Goal: Information Seeking & Learning: Learn about a topic

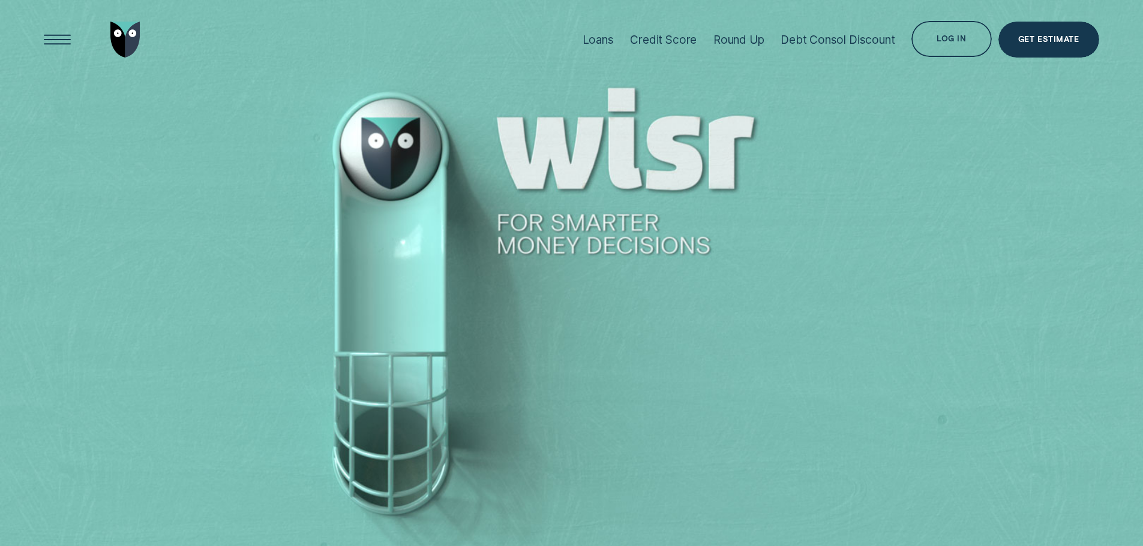
click at [612, 43] on div "Loans" at bounding box center [597, 40] width 31 height 14
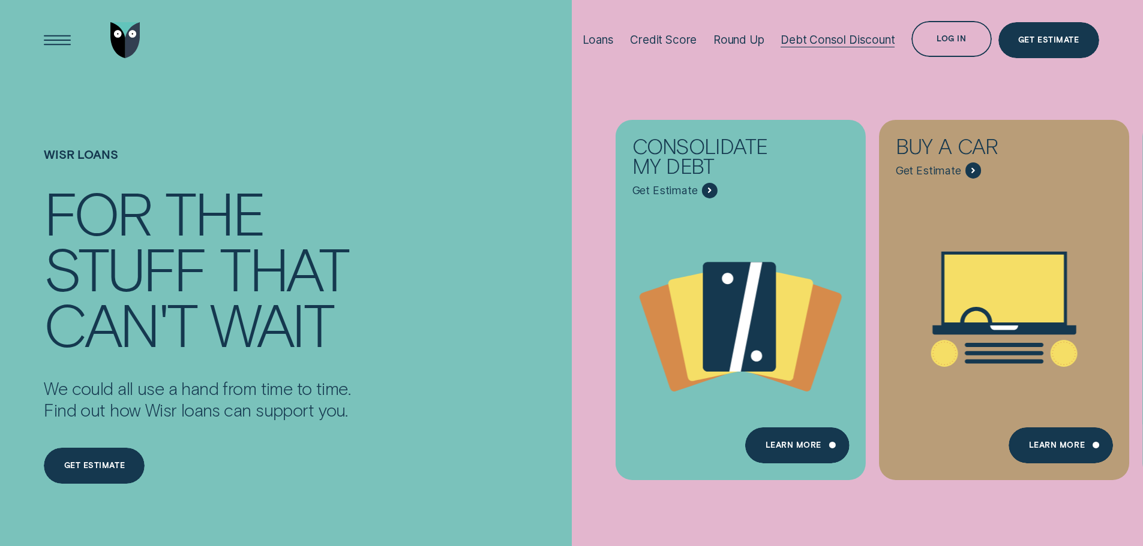
click at [836, 41] on div "Debt Consol Discount" at bounding box center [837, 40] width 114 height 14
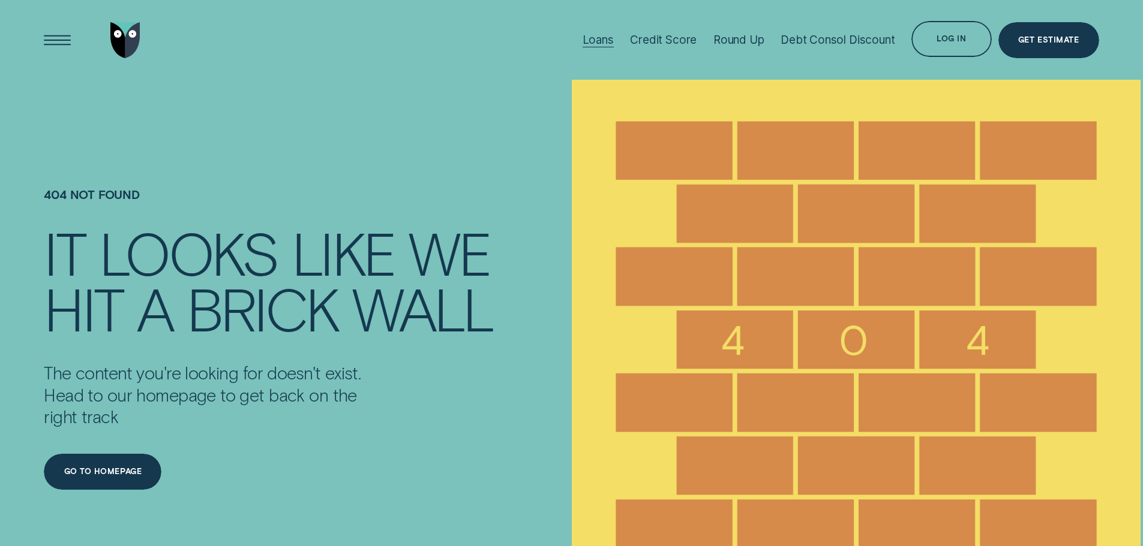
click at [589, 37] on div "Loans" at bounding box center [597, 40] width 31 height 14
